Goal: Task Accomplishment & Management: Use online tool/utility

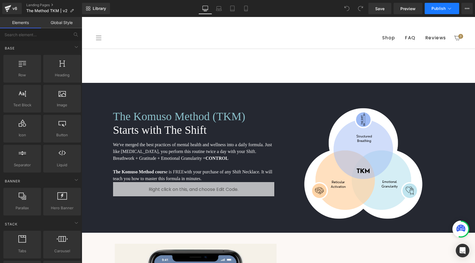
click at [439, 10] on span "Publish" at bounding box center [439, 8] width 14 height 5
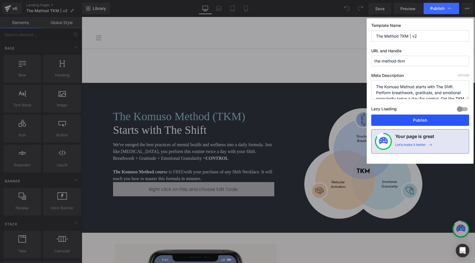
drag, startPoint x: 430, startPoint y: 121, endPoint x: 353, endPoint y: 28, distance: 120.5
click at [430, 121] on button "Publish" at bounding box center [421, 120] width 98 height 11
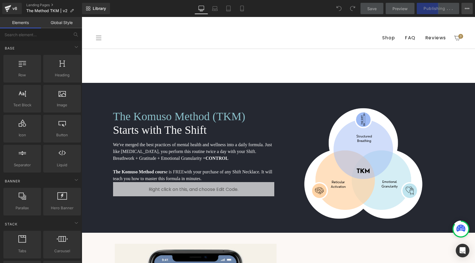
click at [469, 8] on icon at bounding box center [467, 8] width 5 height 5
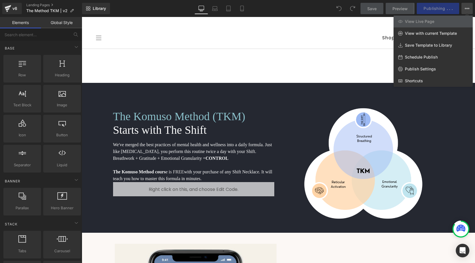
click at [469, 8] on icon at bounding box center [467, 8] width 5 height 5
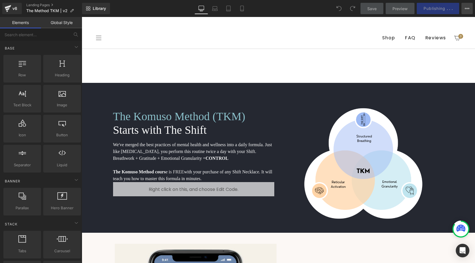
click at [469, 8] on icon at bounding box center [467, 8] width 5 height 5
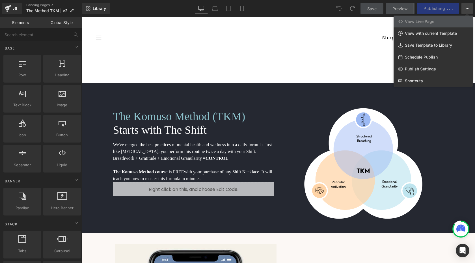
click at [469, 8] on icon at bounding box center [467, 8] width 5 height 5
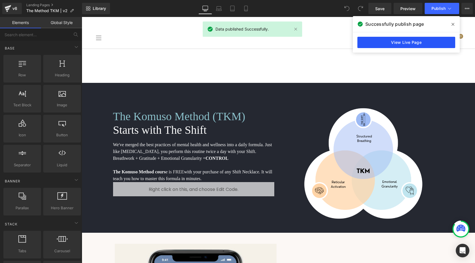
click at [427, 42] on link "View Live Page" at bounding box center [407, 42] width 98 height 11
